Goal: Task Accomplishment & Management: Manage account settings

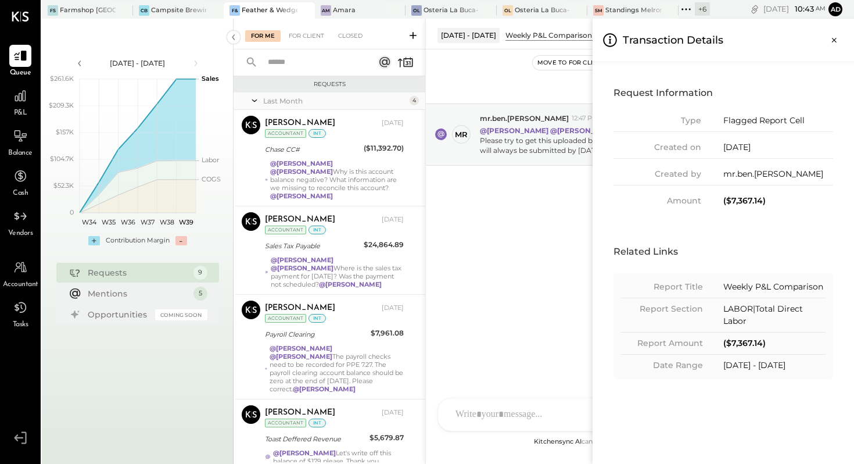
scroll to position [400, 0]
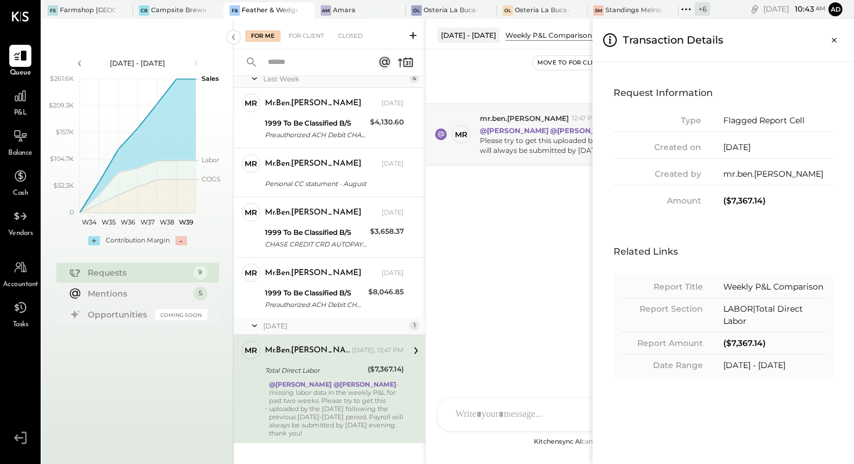
click at [504, 263] on div "For Me For Client Closed Requests Last Month 4 [PERSON_NAME] Accountant [PERSON…" at bounding box center [544, 241] width 620 height 445
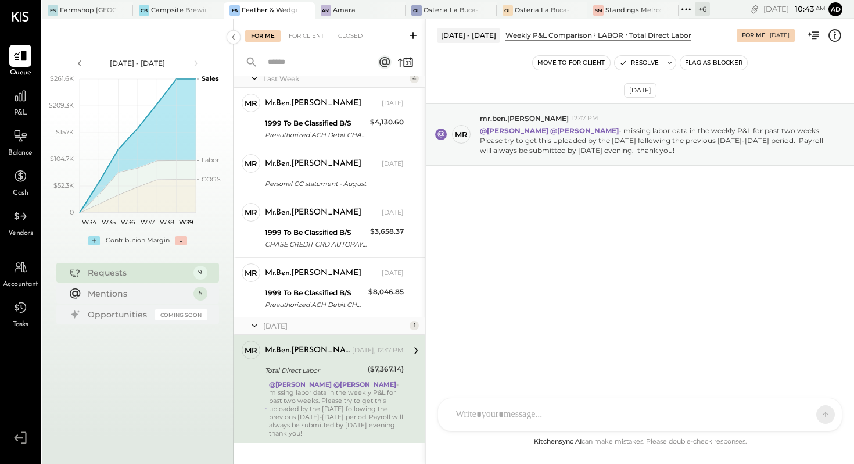
click at [640, 209] on div "[DATE] mr mr.ben.[PERSON_NAME] 12:47 PM @[PERSON_NAME] @[PERSON_NAME] - missing…" at bounding box center [640, 165] width 428 height 174
click at [594, 213] on div "[DATE] mr mr.ben.[PERSON_NAME] 12:47 PM @[PERSON_NAME] @[PERSON_NAME] - missing…" at bounding box center [640, 165] width 428 height 174
click at [645, 73] on div "Move to for client Resolve Flag as Blocker" at bounding box center [640, 62] width 428 height 27
click at [639, 63] on button "Resolve" at bounding box center [639, 63] width 49 height 14
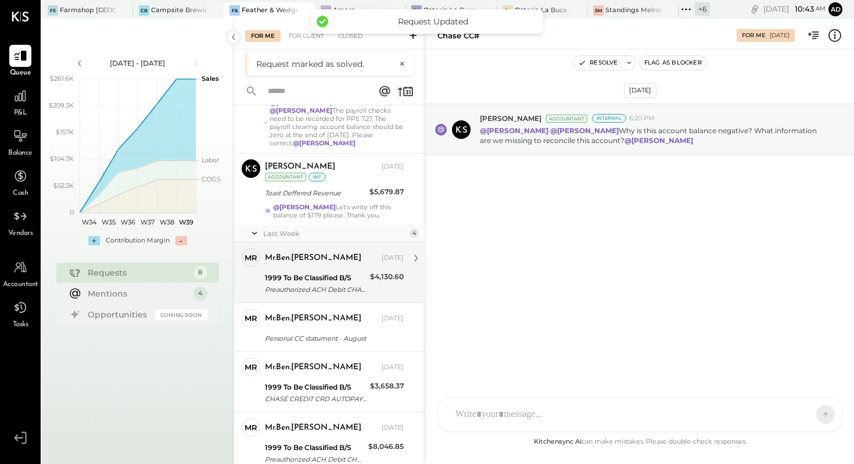
scroll to position [256, 0]
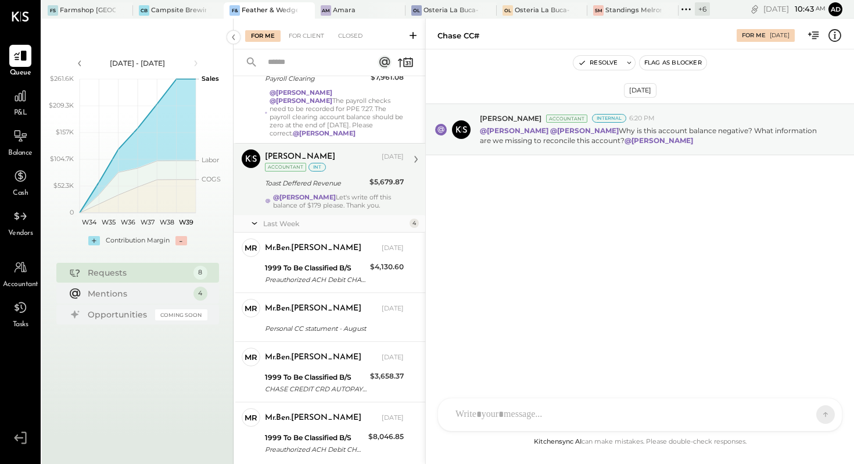
click at [340, 193] on div "[PERSON_NAME] Accountant [PERSON_NAME] [DATE] Accountant int Toast Deffered Rev…" at bounding box center [330, 179] width 192 height 72
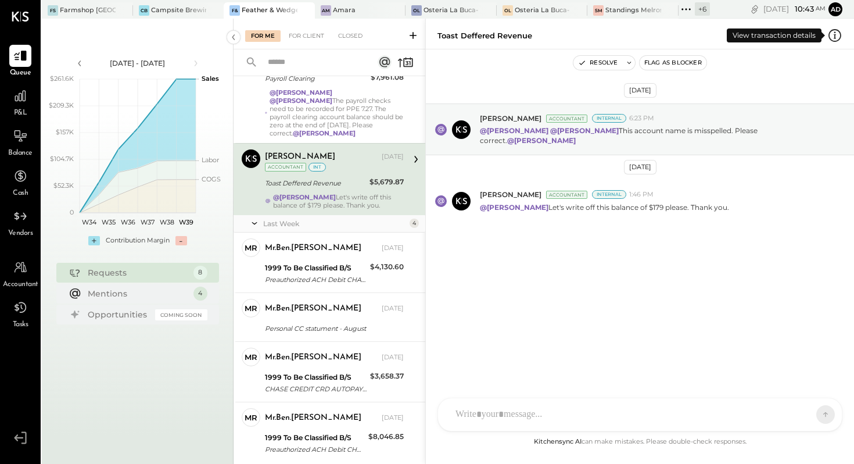
click at [830, 38] on icon at bounding box center [834, 35] width 13 height 13
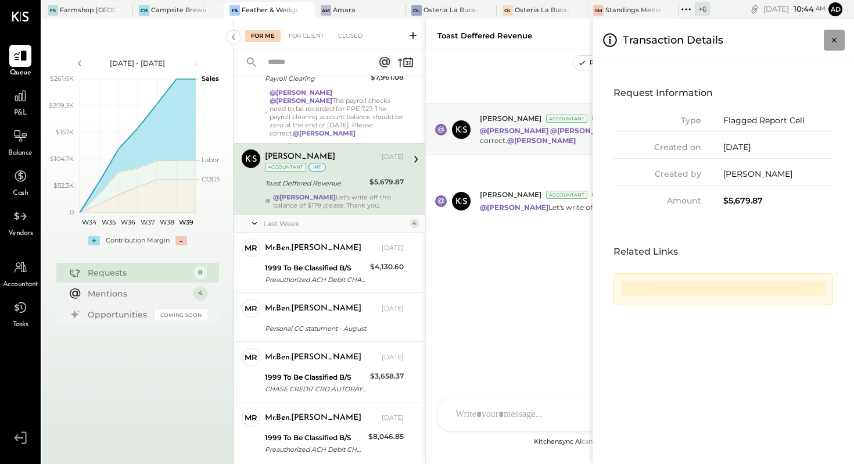
click at [835, 39] on icon "Close panel" at bounding box center [834, 40] width 5 height 5
